Goal: Task Accomplishment & Management: Complete application form

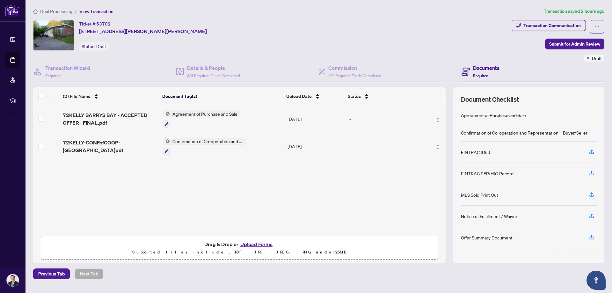
click at [252, 244] on button "Upload Forms" at bounding box center [256, 244] width 36 height 8
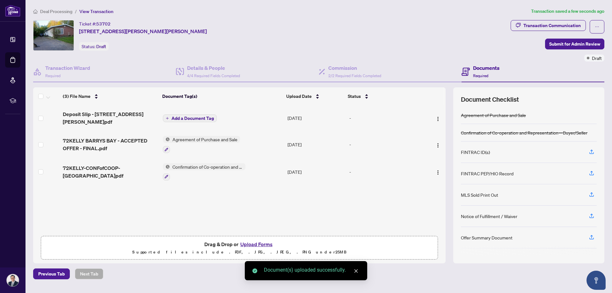
click at [183, 116] on span "Add a Document Tag" at bounding box center [192, 118] width 42 height 4
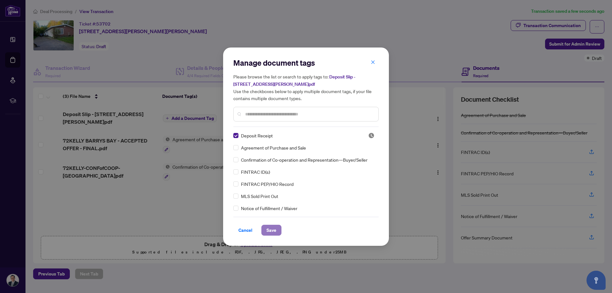
click at [273, 229] on span "Save" at bounding box center [271, 230] width 10 height 10
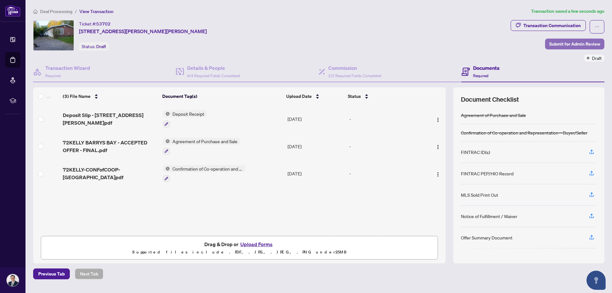
click at [559, 43] on span "Submit for Admin Review" at bounding box center [574, 44] width 51 height 10
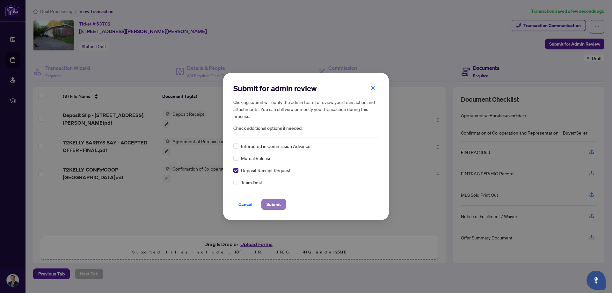
click at [279, 203] on span "Submit" at bounding box center [273, 204] width 14 height 10
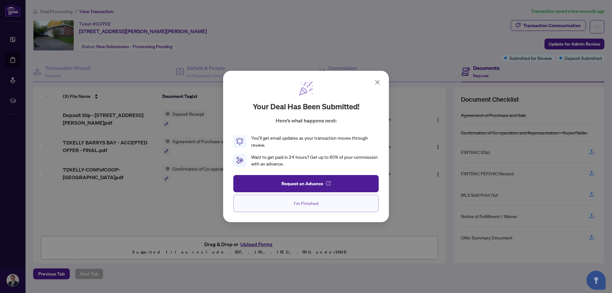
click at [311, 205] on span "I'm Finished" at bounding box center [306, 203] width 25 height 10
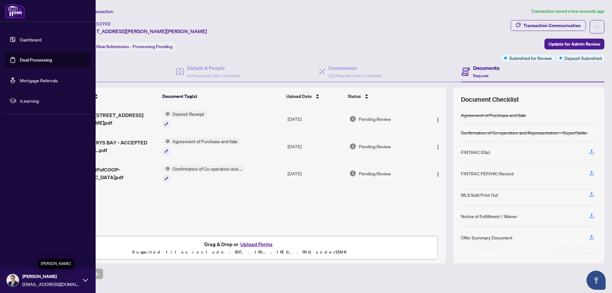
click at [33, 278] on span "[PERSON_NAME]" at bounding box center [50, 276] width 57 height 7
click at [25, 240] on span "Logout" at bounding box center [25, 242] width 14 height 10
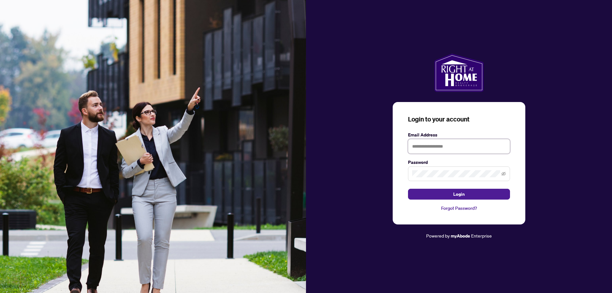
type input "**********"
click at [433, 193] on button "Login" at bounding box center [459, 194] width 102 height 11
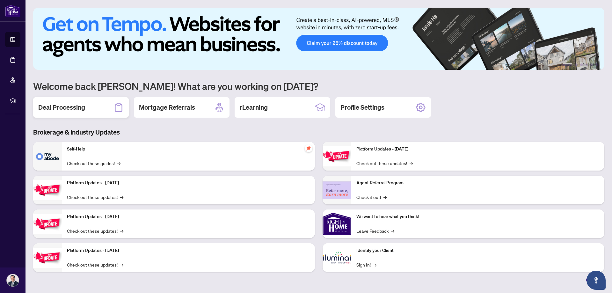
click at [103, 106] on div "Deal Processing" at bounding box center [81, 107] width 96 height 20
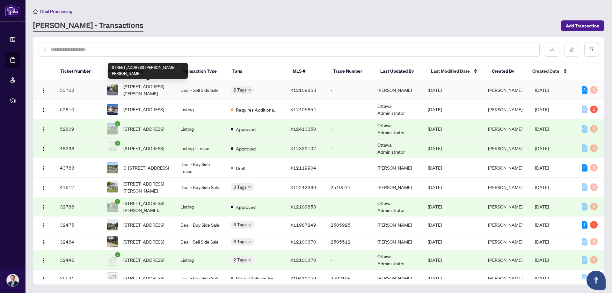
click at [163, 88] on span "[STREET_ADDRESS][PERSON_NAME][PERSON_NAME]" at bounding box center [146, 90] width 47 height 14
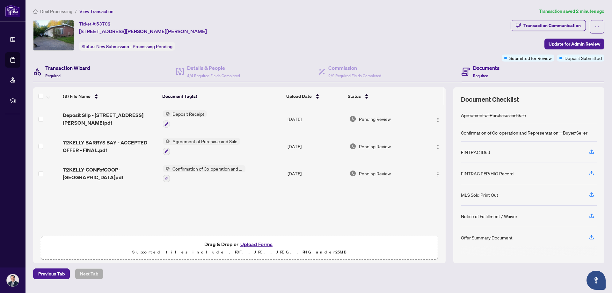
click at [58, 74] on span "Required" at bounding box center [52, 75] width 15 height 5
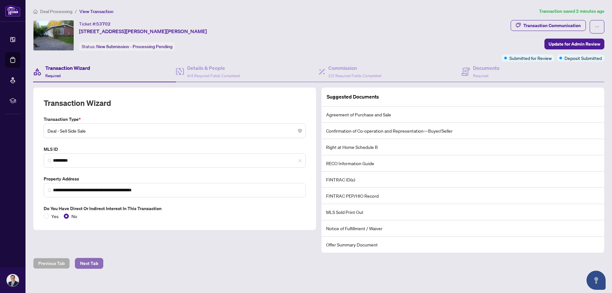
click at [94, 262] on span "Next Tab" at bounding box center [89, 263] width 18 height 10
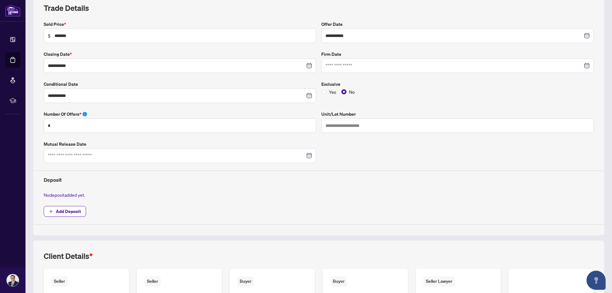
scroll to position [64, 0]
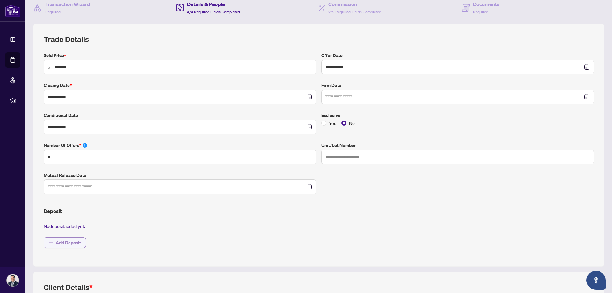
click at [57, 240] on span "Add Deposit" at bounding box center [68, 242] width 25 height 10
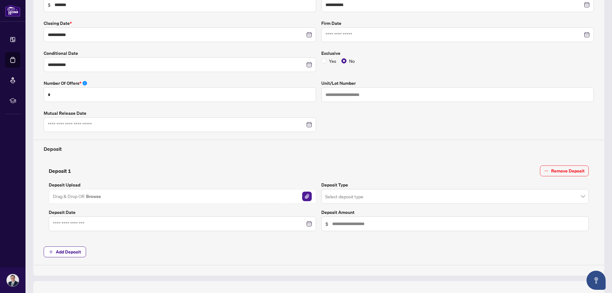
scroll to position [127, 0]
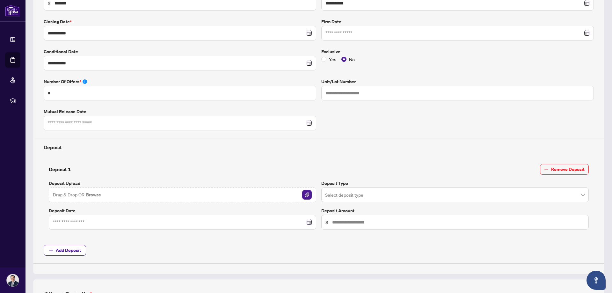
click at [328, 221] on span "$" at bounding box center [454, 222] width 267 height 15
type input "********"
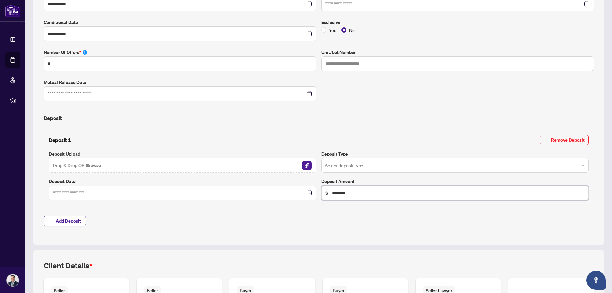
scroll to position [159, 0]
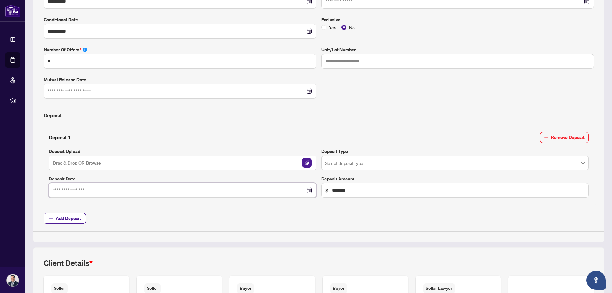
click at [65, 191] on input at bounding box center [179, 190] width 252 height 7
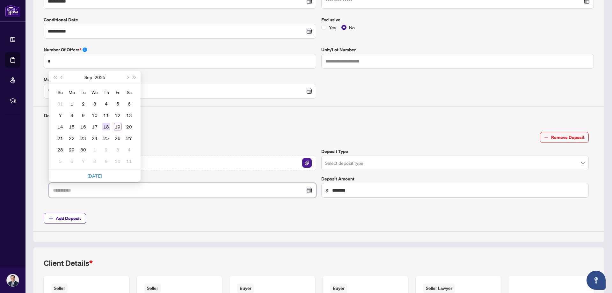
type input "**********"
click at [107, 126] on div "18" at bounding box center [106, 127] width 8 height 8
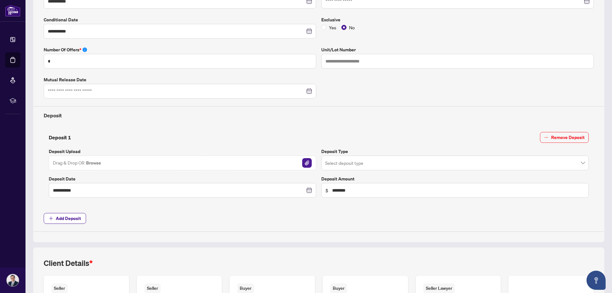
click at [368, 164] on input "search" at bounding box center [452, 164] width 254 height 14
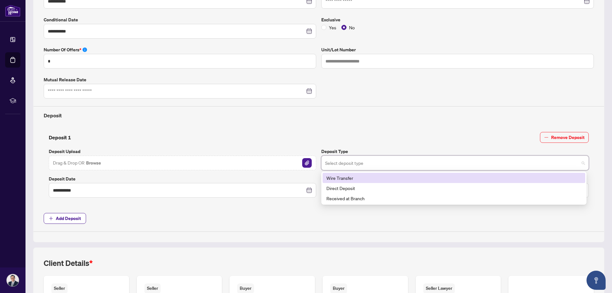
click at [345, 176] on div "Wire Transfer" at bounding box center [453, 177] width 255 height 7
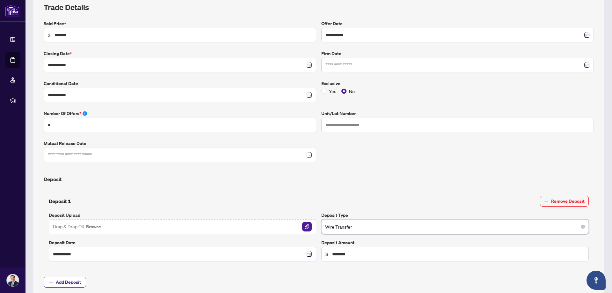
scroll to position [0, 0]
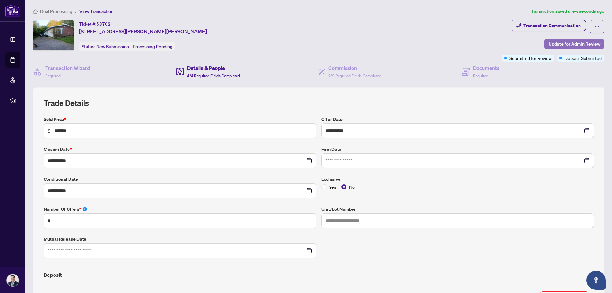
click at [550, 42] on span "Update for Admin Review" at bounding box center [575, 44] width 52 height 10
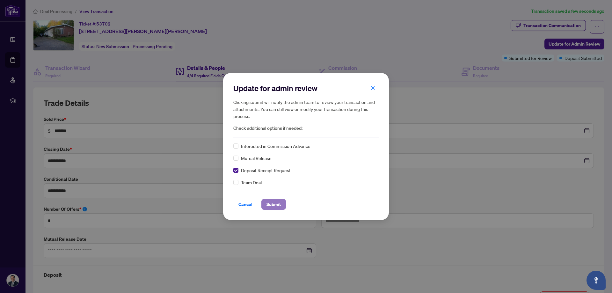
click at [272, 204] on span "Submit" at bounding box center [273, 204] width 14 height 10
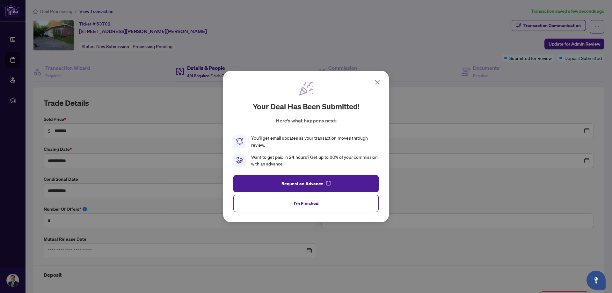
click at [298, 202] on span "I'm Finished" at bounding box center [306, 203] width 25 height 10
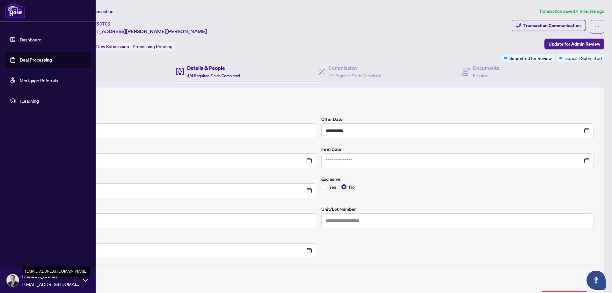
click at [53, 282] on span "[EMAIL_ADDRESS][DOMAIN_NAME]" at bounding box center [50, 283] width 57 height 7
click at [24, 240] on span "Logout" at bounding box center [25, 242] width 14 height 10
